Goal: Find specific page/section: Find specific page/section

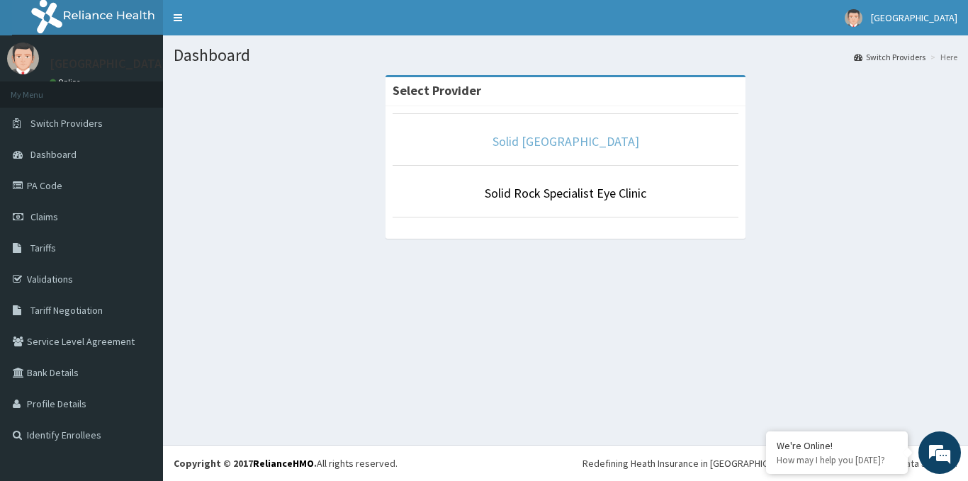
click at [585, 141] on link "Solid [GEOGRAPHIC_DATA]" at bounding box center [566, 141] width 147 height 16
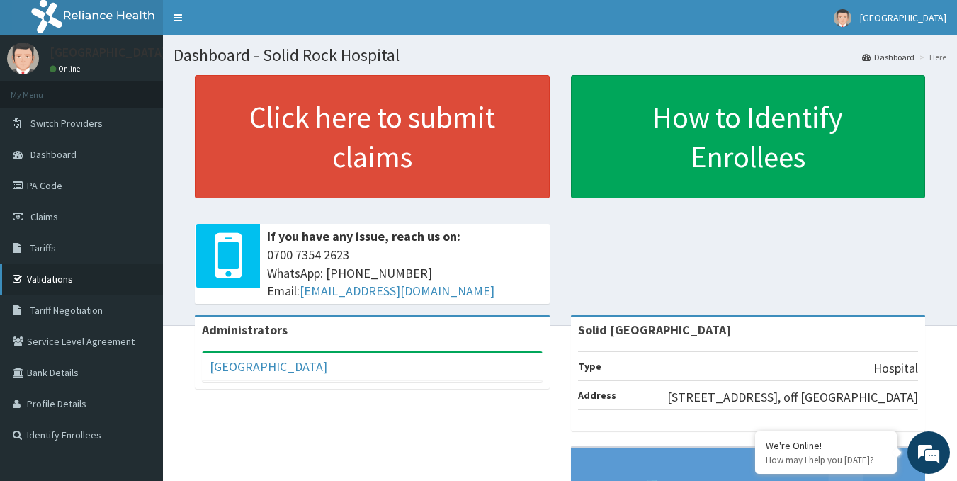
click at [50, 281] on link "Validations" at bounding box center [81, 279] width 163 height 31
